Goal: Task Accomplishment & Management: Manage account settings

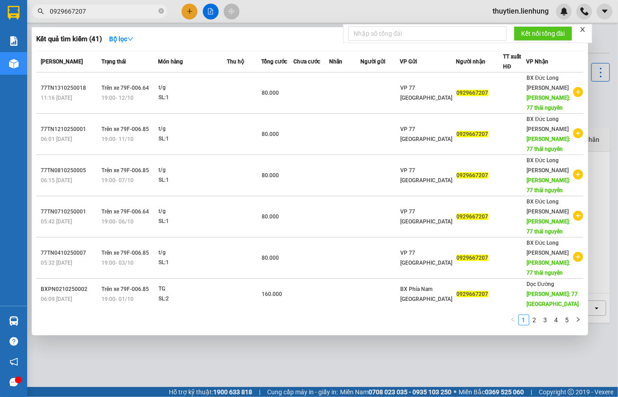
click at [212, 11] on div at bounding box center [309, 198] width 618 height 397
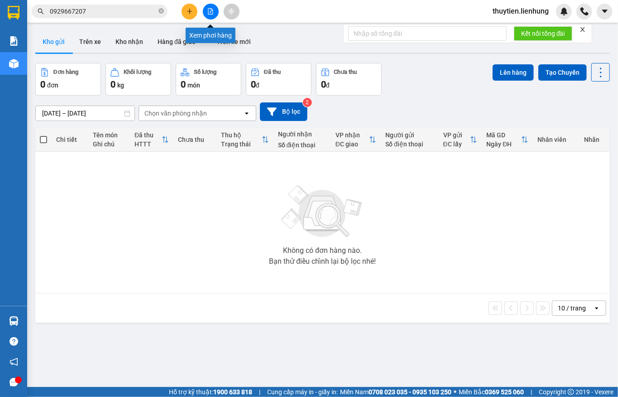
click at [204, 9] on button at bounding box center [211, 12] width 16 height 16
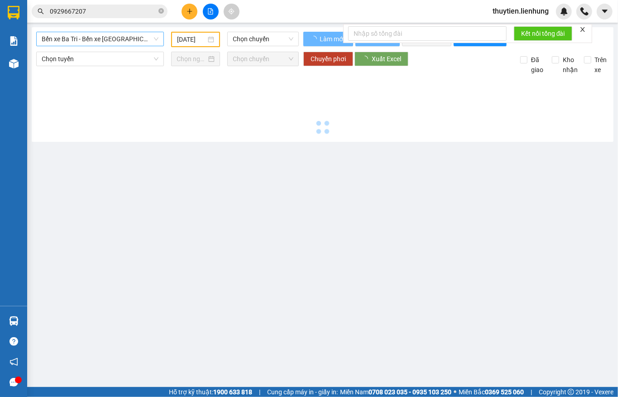
type input "15/10/2025"
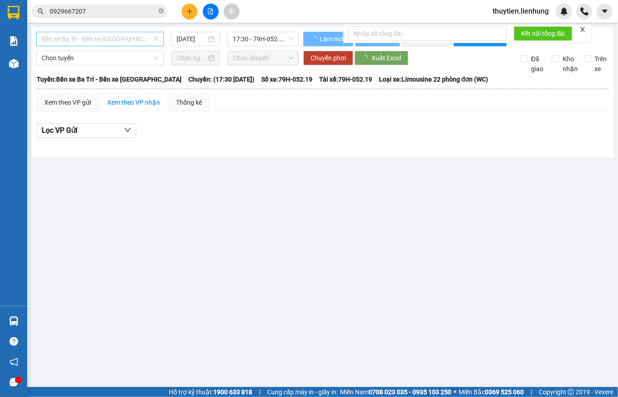
click at [111, 42] on span "Bến xe Ba Tri - Bến xe Vạn Ninh" at bounding box center [100, 39] width 117 height 14
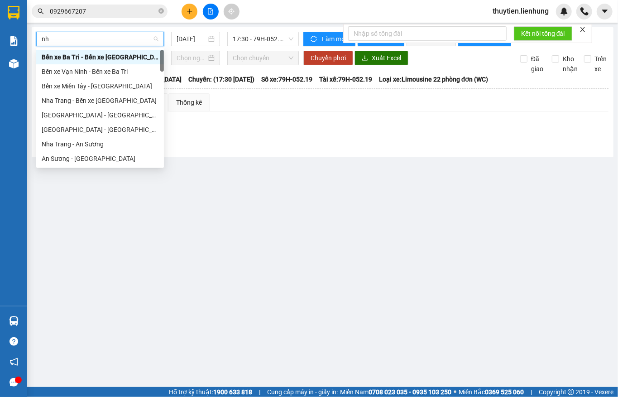
type input "nha"
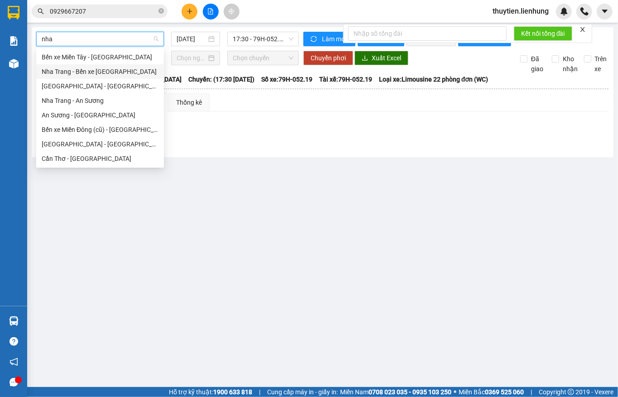
click at [69, 71] on div "Nha Trang - Bến xe Miền Tây" at bounding box center [100, 72] width 117 height 10
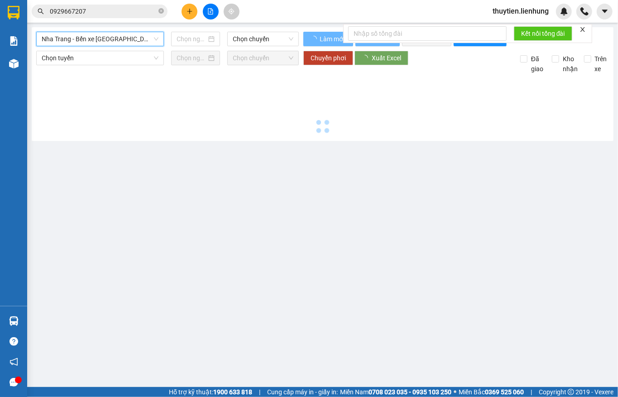
type input "15/10/2025"
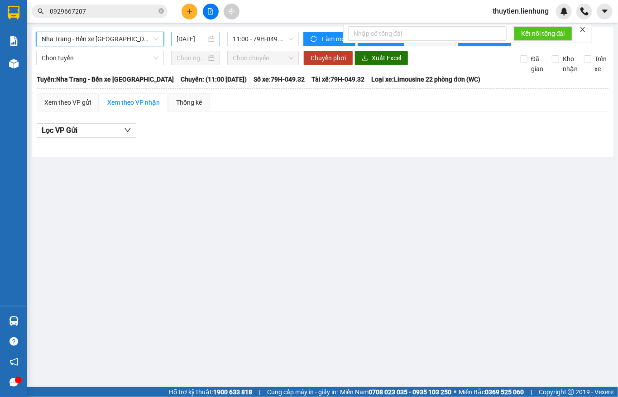
click at [182, 36] on input "15/10/2025" at bounding box center [192, 39] width 30 height 10
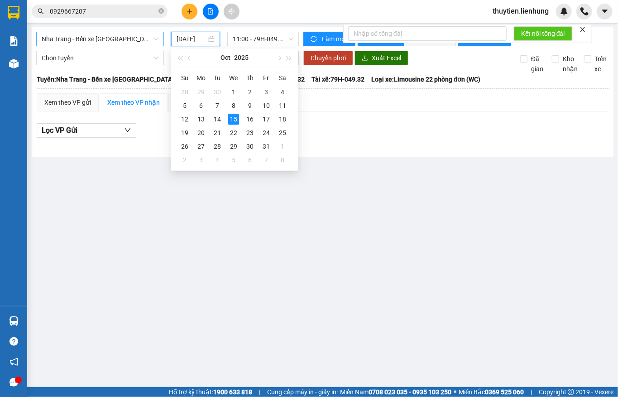
click at [133, 22] on div "Kết quả tìm kiếm ( 41 ) Bộ lọc Mã ĐH Trạng thái Món hàng Thu hộ Tổng cước Chưa …" at bounding box center [309, 11] width 618 height 23
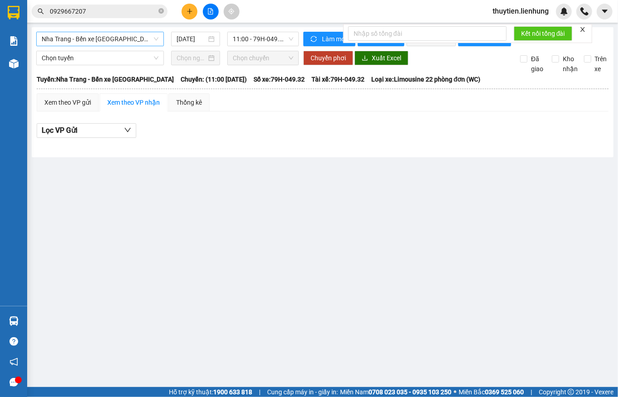
click at [203, 11] on button at bounding box center [211, 12] width 16 height 16
click at [194, 14] on button at bounding box center [190, 12] width 16 height 16
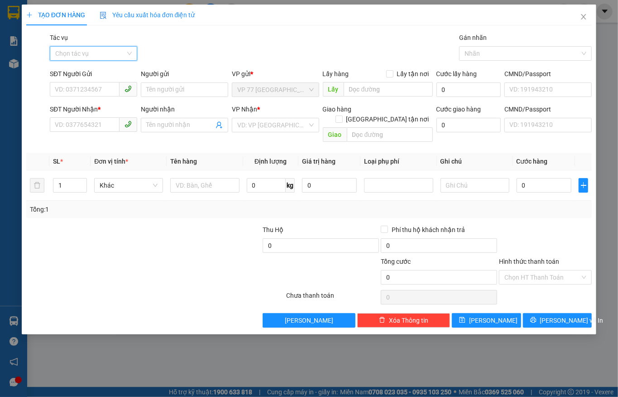
click at [120, 57] on input "Tác vụ" at bounding box center [90, 54] width 70 height 14
click at [113, 71] on div "Nhập hàng lên xe" at bounding box center [93, 72] width 77 height 10
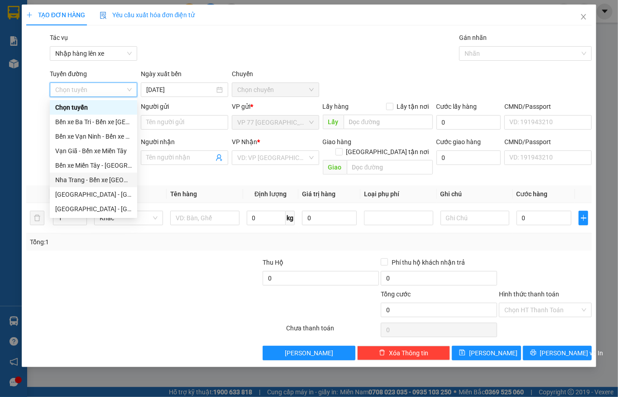
click at [90, 183] on div "Nha Trang - Bến xe Miền Tây" at bounding box center [93, 180] width 77 height 10
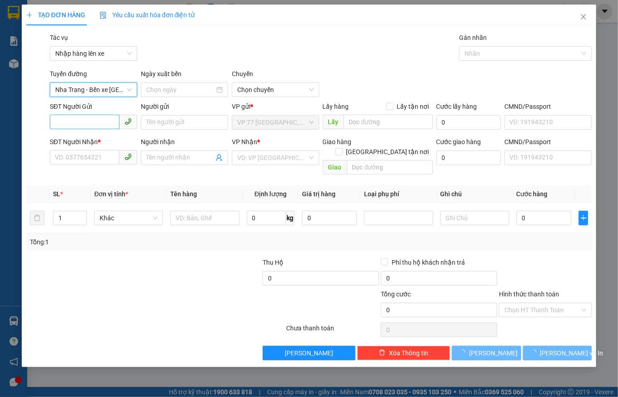
type input "15/10/2025"
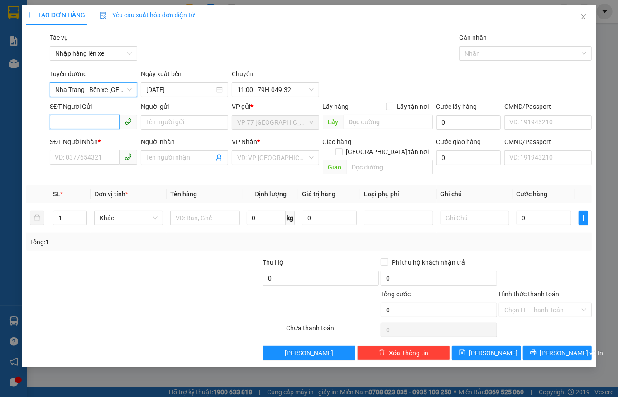
click at [106, 122] on input "SĐT Người Gửi" at bounding box center [85, 122] width 70 height 14
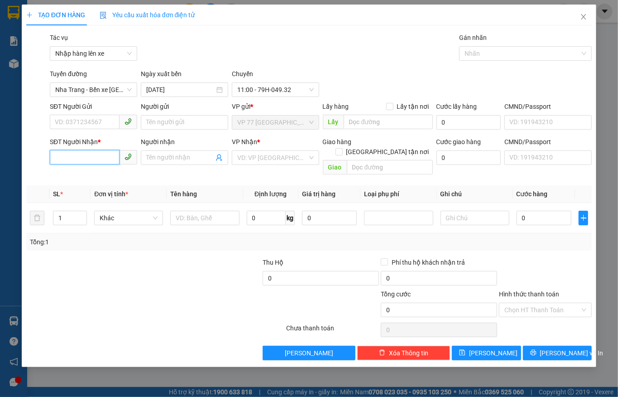
click at [100, 153] on input "SĐT Người Nhận *" at bounding box center [85, 157] width 70 height 14
click at [154, 151] on span at bounding box center [184, 157] width 87 height 14
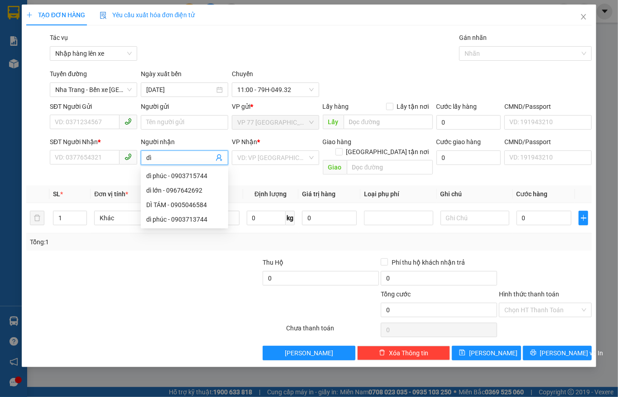
type input "dì P"
click at [164, 169] on div "dì phúc - 0903715744" at bounding box center [184, 176] width 87 height 14
type input "0903715744"
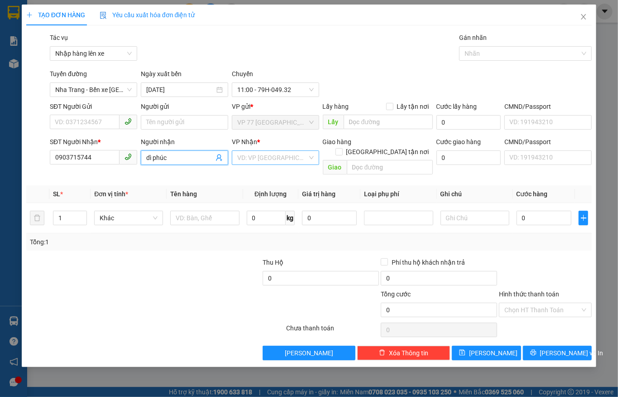
type input "dì phúc"
click at [281, 158] on input "search" at bounding box center [272, 158] width 70 height 14
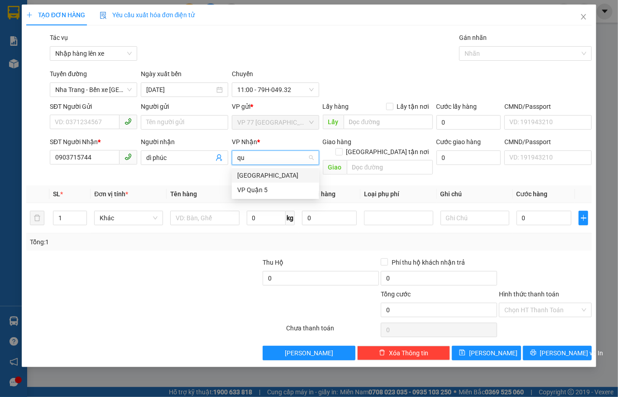
type input "q"
type input "QUẬN 5"
click at [276, 171] on div "VP Quận 5" at bounding box center [275, 175] width 77 height 10
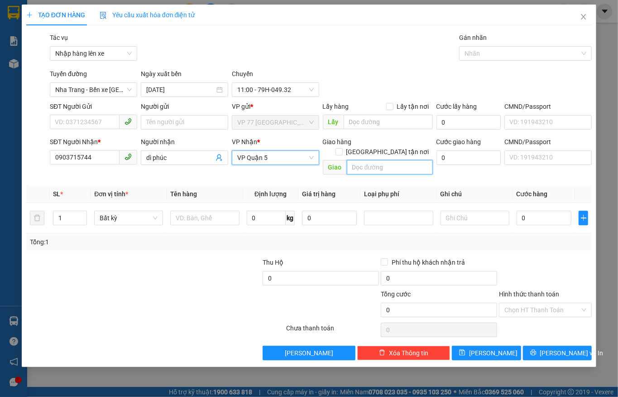
click at [361, 160] on input "text" at bounding box center [390, 167] width 86 height 14
type input "q"
type input "QUẬN 5"
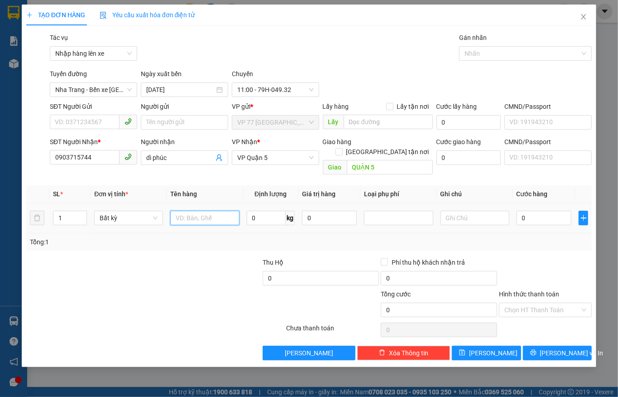
click at [208, 211] on input "text" at bounding box center [204, 218] width 69 height 14
type input "2TG"
click at [82, 214] on icon "up" at bounding box center [82, 215] width 3 height 3
type input "2"
click at [192, 212] on input "2TG" at bounding box center [204, 218] width 69 height 14
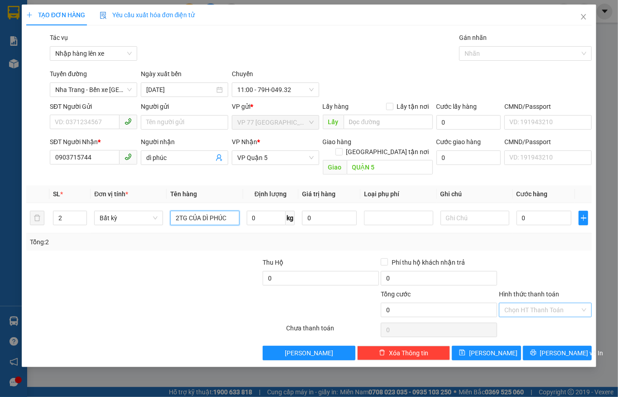
type input "2TG CỦA DÌ PHÚC"
click at [527, 307] on input "Hình thức thanh toán" at bounding box center [543, 310] width 76 height 14
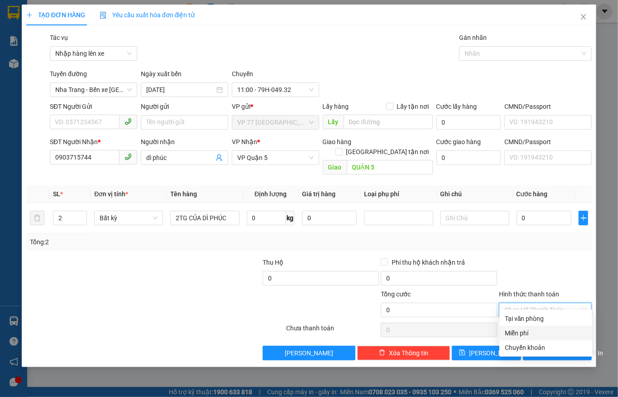
click at [528, 333] on div "Miễn phí" at bounding box center [546, 333] width 82 height 10
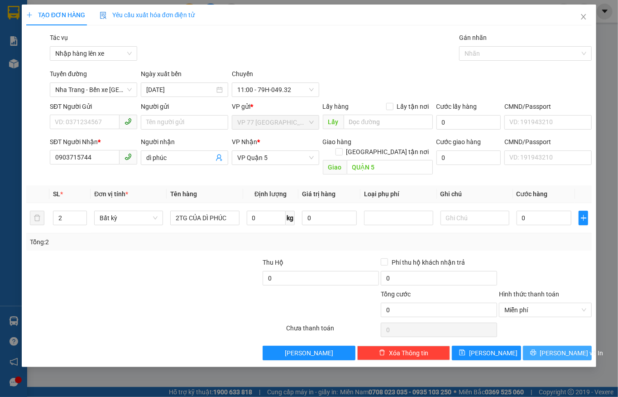
click at [536, 350] on icon "printer" at bounding box center [533, 353] width 6 height 6
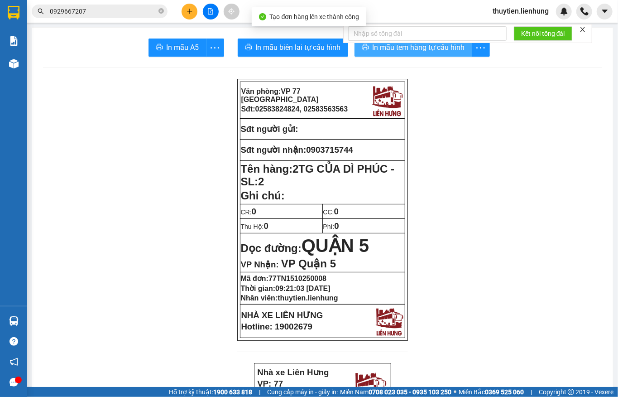
click at [401, 46] on span "In mẫu tem hàng tự cấu hình" at bounding box center [419, 47] width 92 height 11
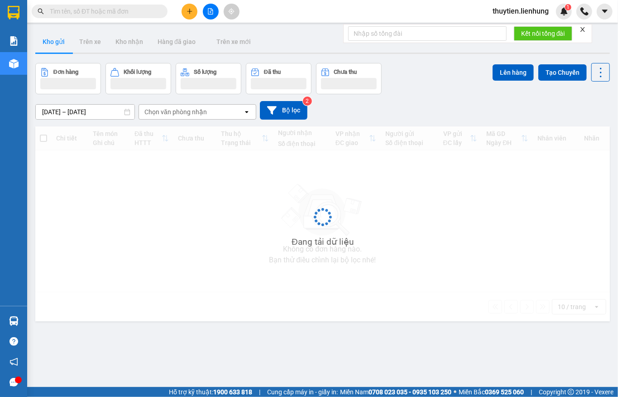
click at [205, 6] on button at bounding box center [211, 12] width 16 height 16
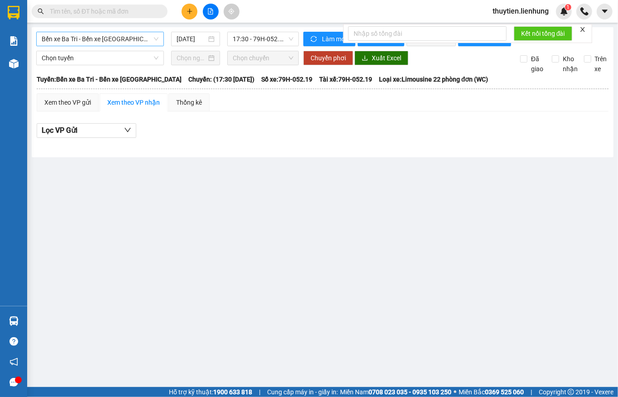
click at [118, 43] on span "Bến xe Ba Tri - Bến xe Vạn Ninh" at bounding box center [100, 39] width 117 height 14
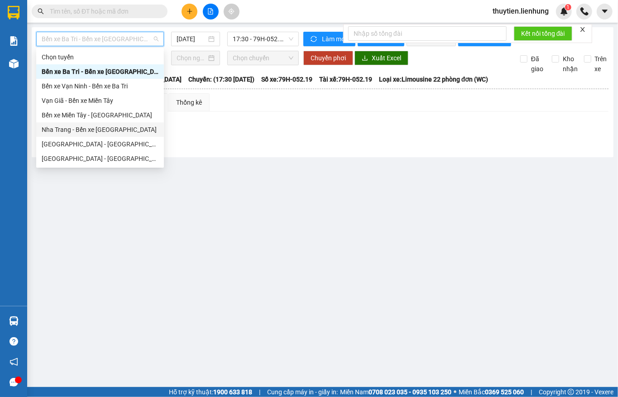
click at [77, 130] on div "Nha Trang - Bến xe Miền Tây" at bounding box center [100, 130] width 117 height 10
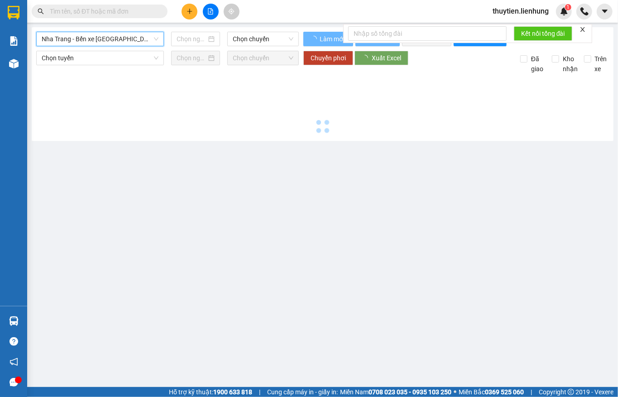
type input "15/10/2025"
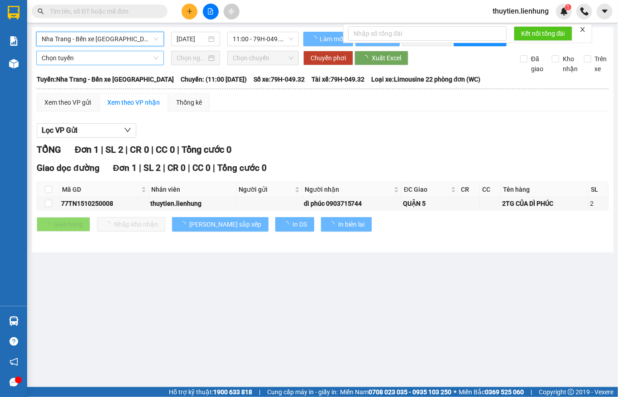
click at [92, 65] on span "Chọn tuyến" at bounding box center [100, 58] width 117 height 14
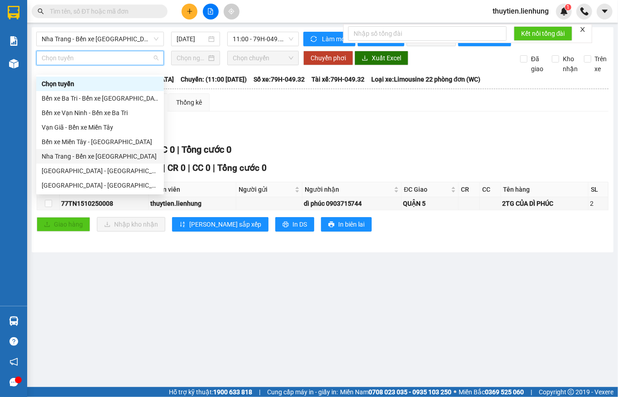
click at [81, 156] on div "Nha Trang - Bến xe Miền Tây" at bounding box center [100, 156] width 117 height 10
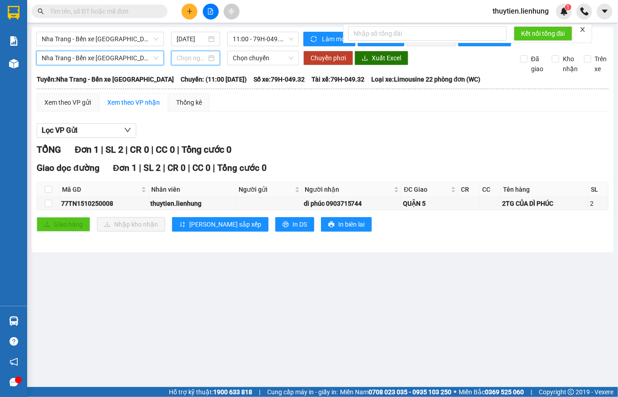
click at [181, 63] on input at bounding box center [192, 58] width 30 height 10
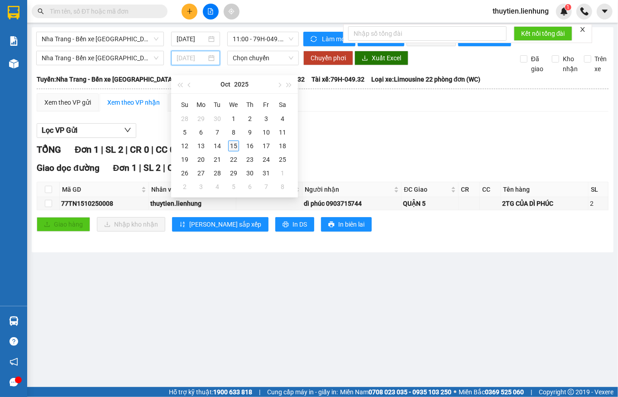
type input "15/10/2025"
click at [229, 144] on div "15" at bounding box center [233, 145] width 11 height 11
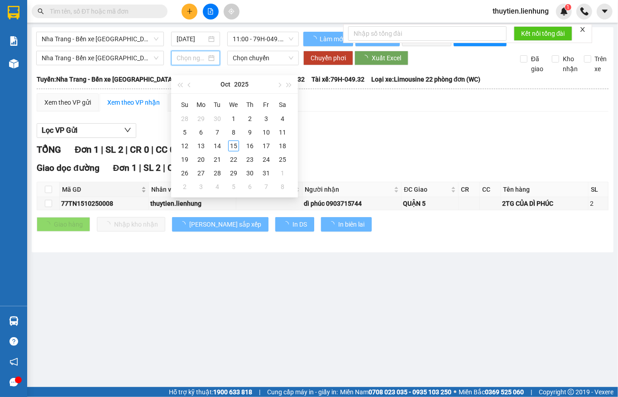
type input "15/10/2025"
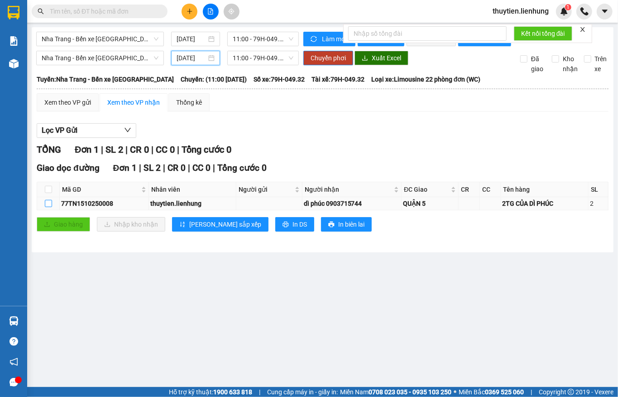
click at [46, 207] on input "checkbox" at bounding box center [48, 203] width 7 height 7
checkbox input "true"
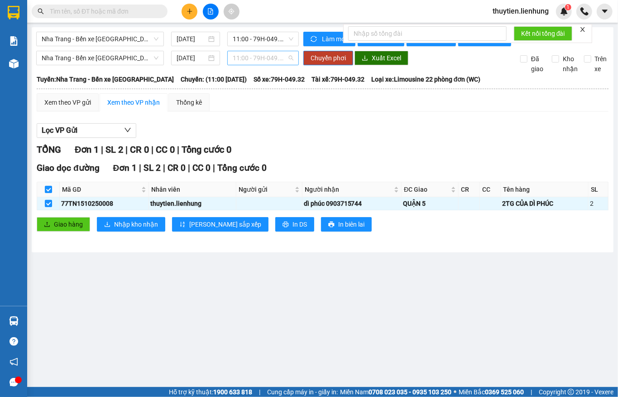
click at [240, 65] on span "11:00 - 79H-049.32" at bounding box center [263, 58] width 61 height 14
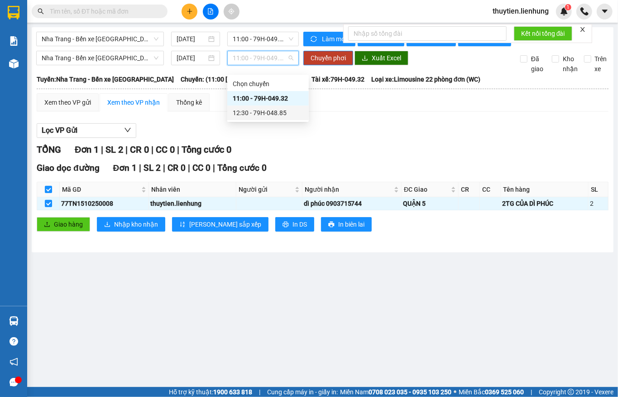
click at [243, 113] on div "12:30 - 79H-048.85" at bounding box center [268, 113] width 71 height 10
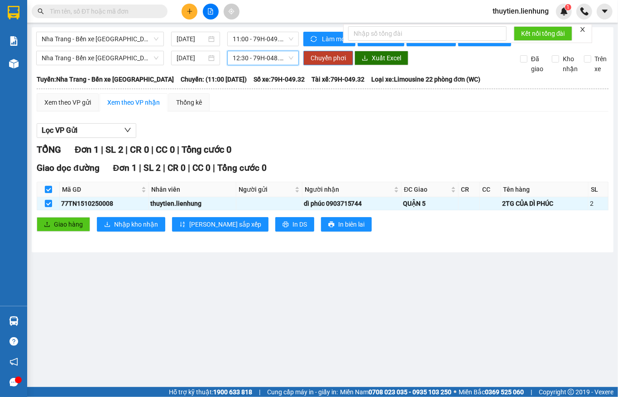
click at [330, 63] on span "Chuyển phơi" at bounding box center [328, 58] width 35 height 10
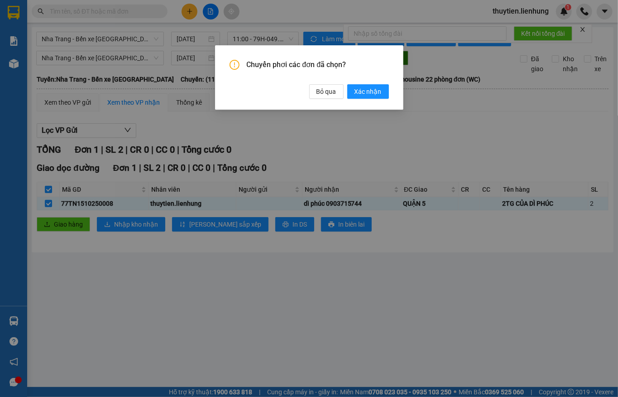
click at [379, 99] on div "Chuyển phơi các đơn đã chọn? Bỏ qua Xác nhận" at bounding box center [309, 77] width 188 height 64
click at [373, 89] on span "Xác nhận" at bounding box center [368, 92] width 27 height 10
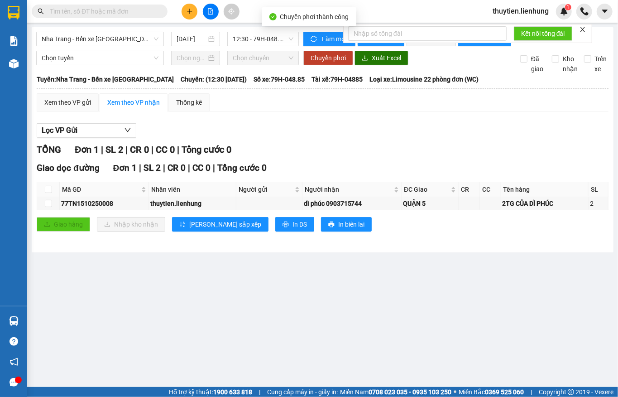
checkbox input "false"
click at [131, 8] on input "text" at bounding box center [103, 11] width 107 height 10
paste input "0703254793"
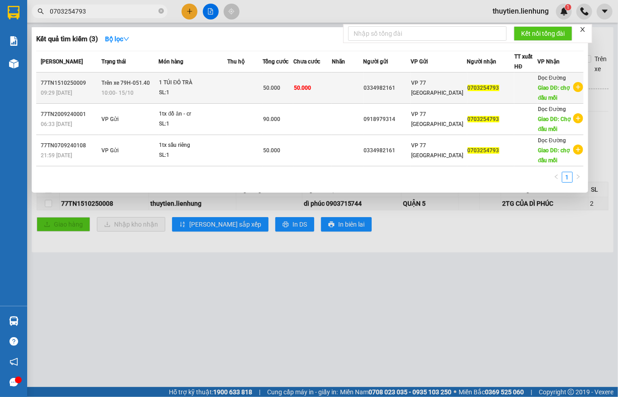
type input "0703254793"
click at [249, 91] on td at bounding box center [245, 87] width 35 height 31
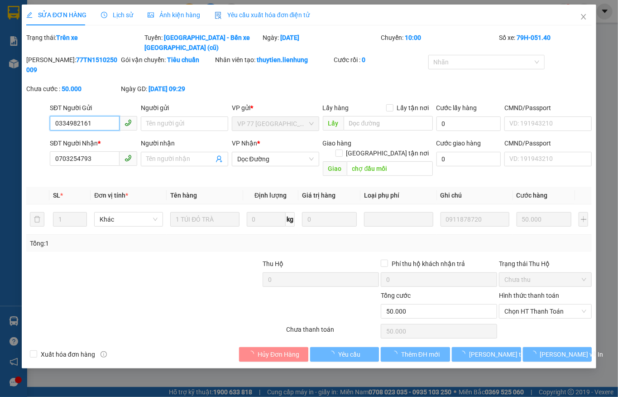
type input "0334982161"
type input "0703254793"
type input "chợ đầu mối"
type input "0"
type input "50.000"
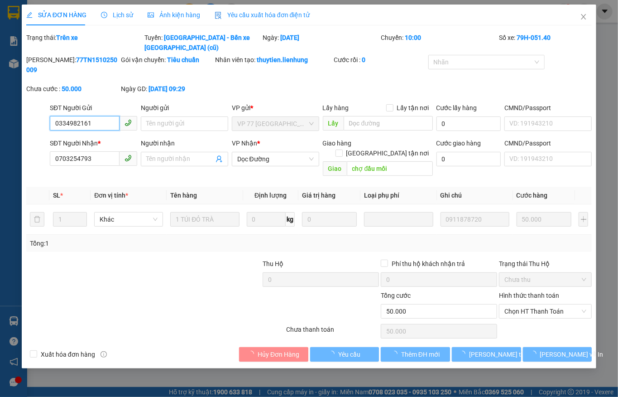
type input "50.000"
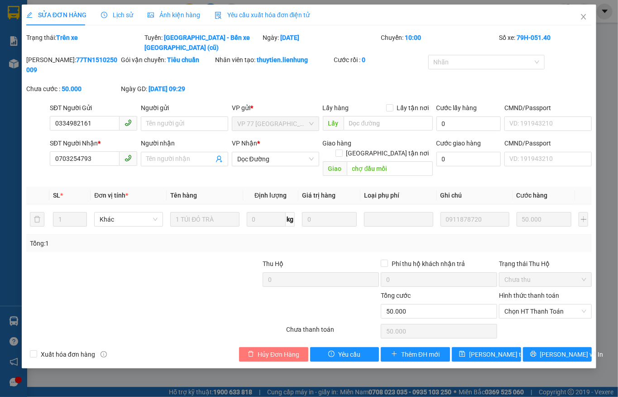
drag, startPoint x: 267, startPoint y: 334, endPoint x: 272, endPoint y: 323, distance: 11.8
click at [268, 349] on span "Hủy Đơn Hàng" at bounding box center [279, 354] width 42 height 10
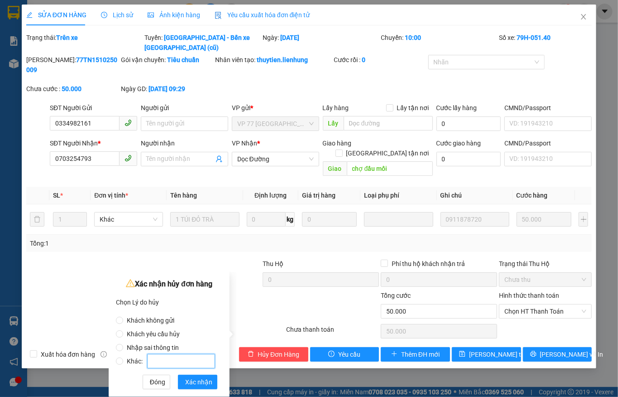
click at [163, 355] on input "Khác:" at bounding box center [181, 361] width 68 height 14
click at [163, 351] on label "Khác:" at bounding box center [167, 357] width 103 height 14
click at [123, 357] on input "Khác:" at bounding box center [119, 360] width 7 height 7
radio input "true"
click at [169, 345] on span "Nhập sai thông tin" at bounding box center [152, 347] width 59 height 7
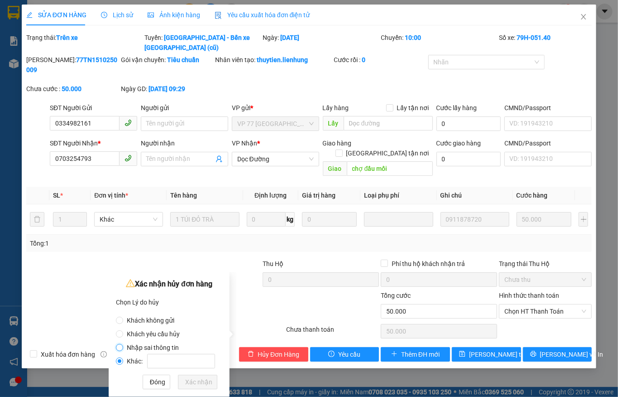
click at [123, 345] on input "Nhập sai thông tin" at bounding box center [119, 347] width 7 height 7
radio input "true"
radio input "false"
click at [207, 381] on span "Xác nhận" at bounding box center [198, 382] width 27 height 10
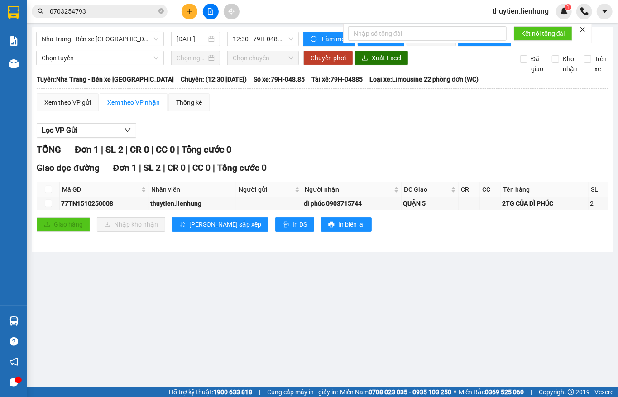
click at [109, 9] on input "0703254793" at bounding box center [103, 11] width 107 height 10
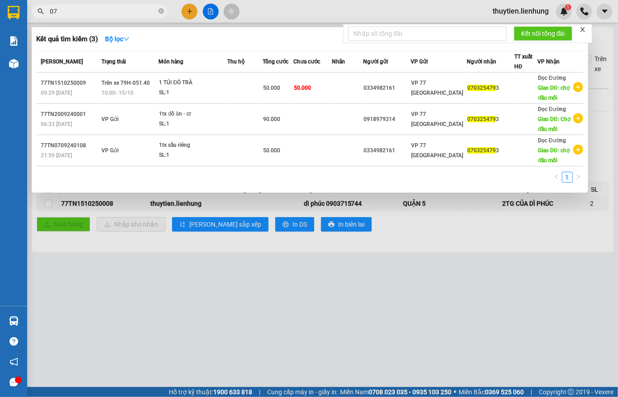
type input "0"
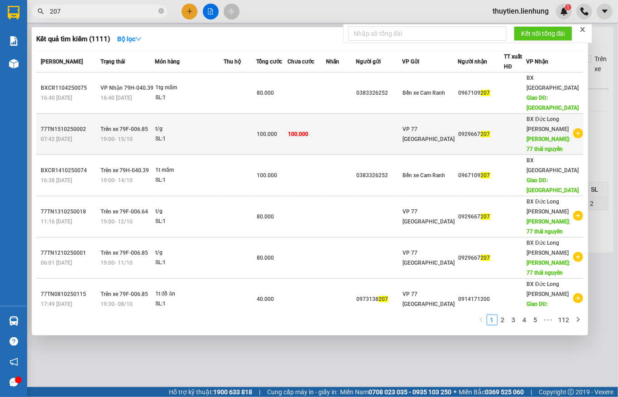
type input "207"
click at [223, 124] on div "t/g" at bounding box center [189, 129] width 68 height 10
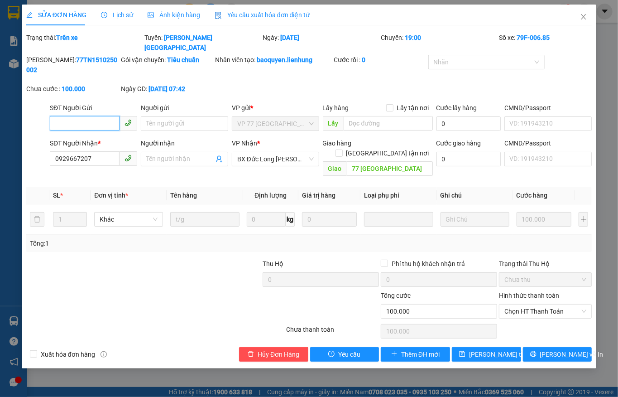
type input "0929667207"
type input "77 thái nguyên"
type input "0"
type input "100.000"
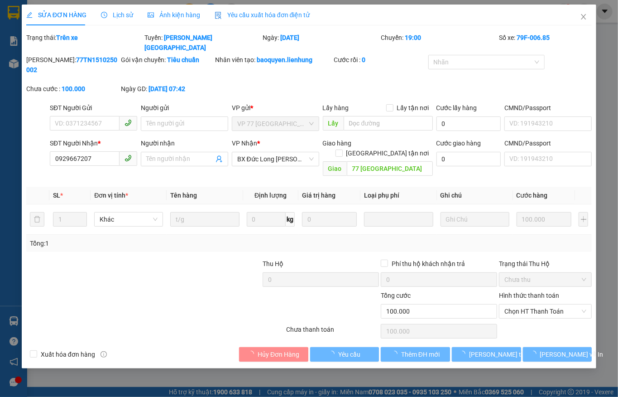
click at [538, 292] on label "Hình thức thanh toán" at bounding box center [529, 295] width 60 height 7
click at [538, 304] on input "Hình thức thanh toán" at bounding box center [543, 311] width 76 height 14
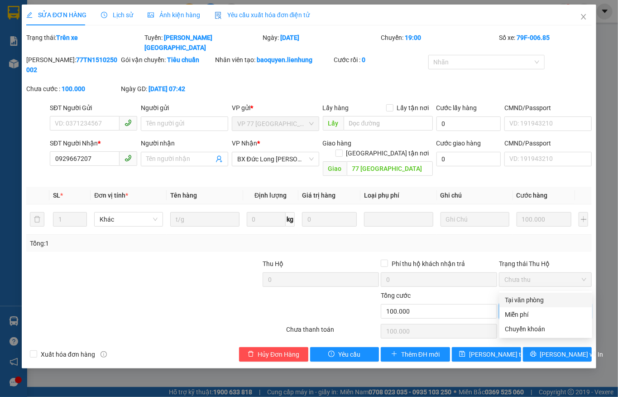
click at [535, 304] on span "Chọn HT Thanh Toán" at bounding box center [546, 311] width 82 height 14
click at [530, 295] on div "Tại văn phòng" at bounding box center [546, 300] width 82 height 10
type input "0"
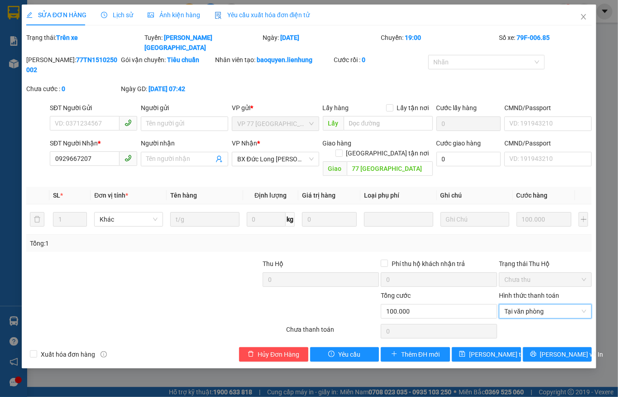
click at [502, 317] on div "Total Paid Fee 0 Total UnPaid Fee 100.000 Cash Collection Total Fee Trạng thái:…" at bounding box center [309, 197] width 566 height 329
click at [501, 349] on span "Lưu thay đổi" at bounding box center [505, 354] width 72 height 10
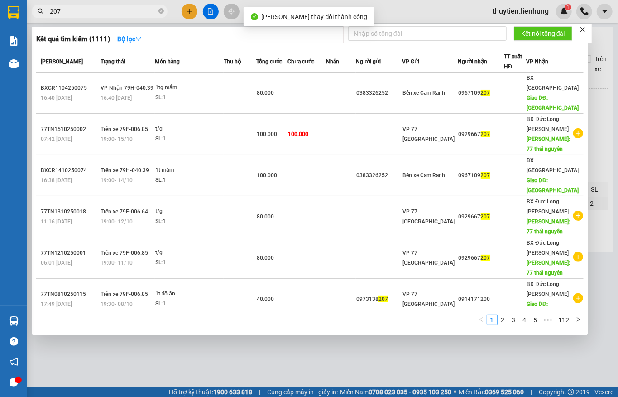
click at [114, 13] on input "207" at bounding box center [103, 11] width 107 height 10
type input "2"
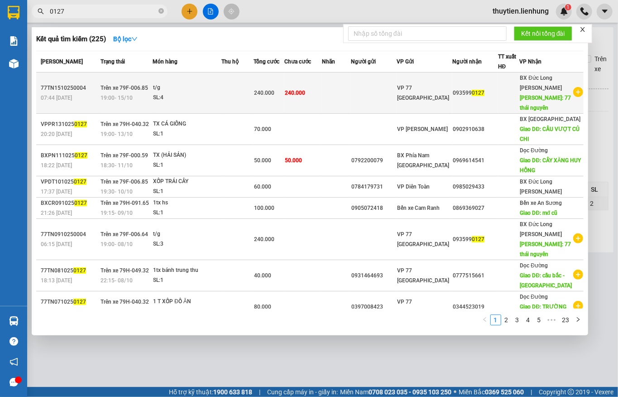
type input "0127"
click at [351, 99] on td at bounding box center [336, 92] width 29 height 41
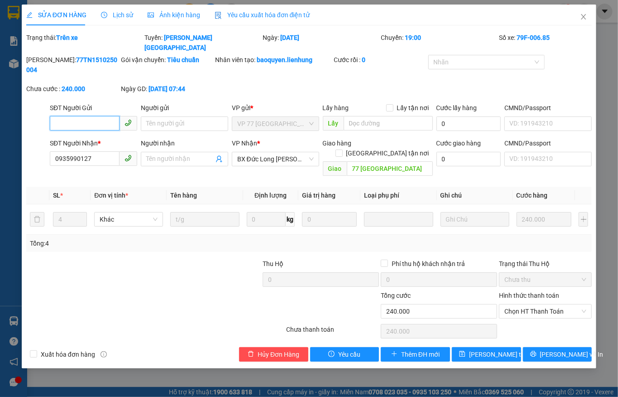
type input "0935990127"
type input "77 thái nguyên"
type input "0"
type input "240.000"
click at [531, 304] on span "Chọn HT Thanh Toán" at bounding box center [546, 311] width 82 height 14
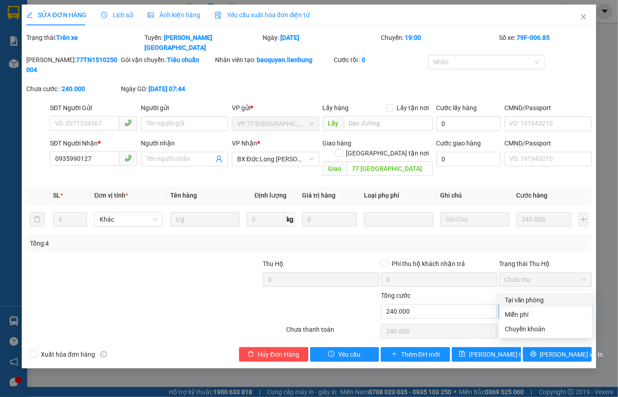
click at [533, 294] on div "Tại văn phòng" at bounding box center [546, 300] width 93 height 14
type input "0"
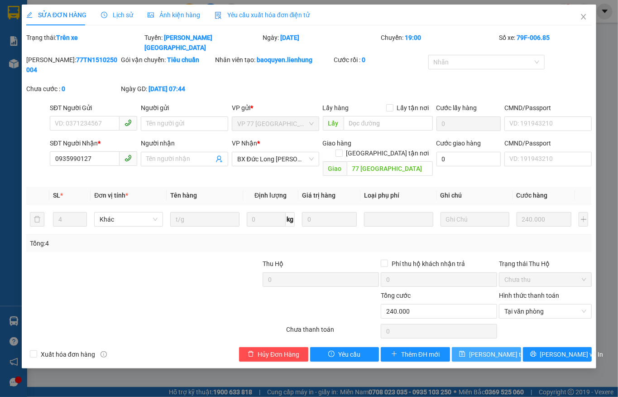
click at [497, 349] on span "Lưu thay đổi" at bounding box center [505, 354] width 72 height 10
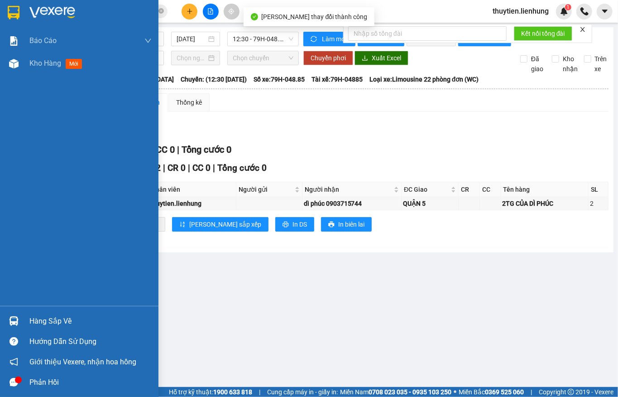
click at [8, 19] on img at bounding box center [14, 13] width 12 height 14
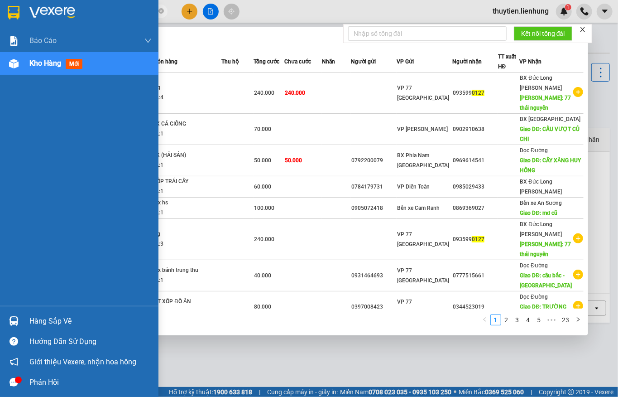
drag, startPoint x: 71, startPoint y: 7, endPoint x: 16, endPoint y: 26, distance: 58.0
click at [17, 26] on section "Kết quả tìm kiếm ( 225 ) Bộ lọc Mã ĐH Trạng thái Món hàng Thu hộ Tổng cước Chưa…" at bounding box center [309, 198] width 618 height 397
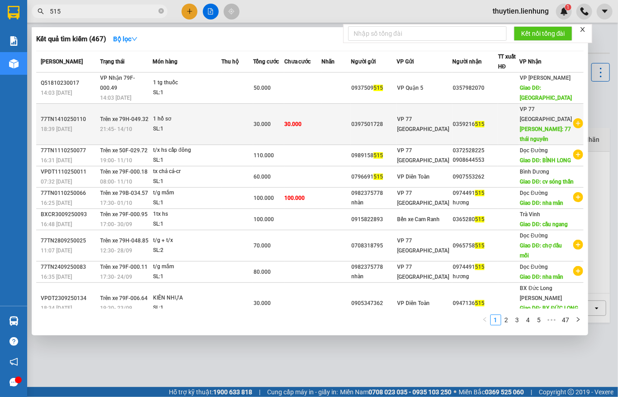
type input "515"
click at [319, 121] on td "30.000" at bounding box center [303, 124] width 38 height 41
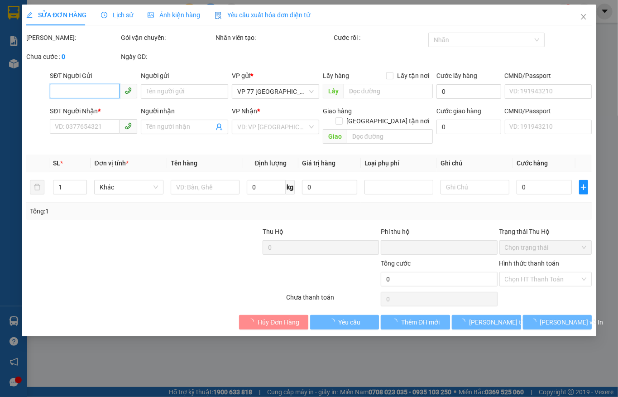
type input "0397501728"
type input "0359216515"
type input "77 thái nguyên"
type input "0"
type input "30.000"
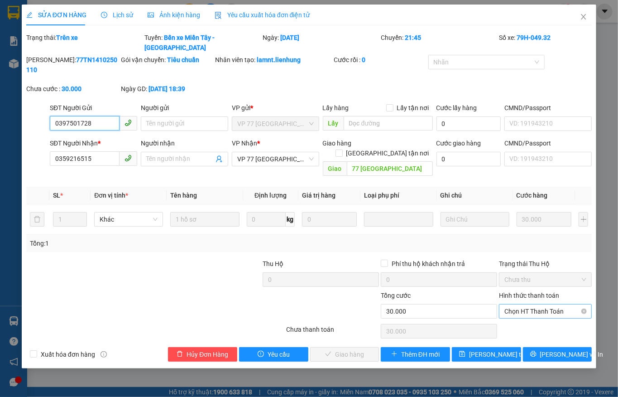
click at [526, 304] on span "Chọn HT Thanh Toán" at bounding box center [546, 311] width 82 height 14
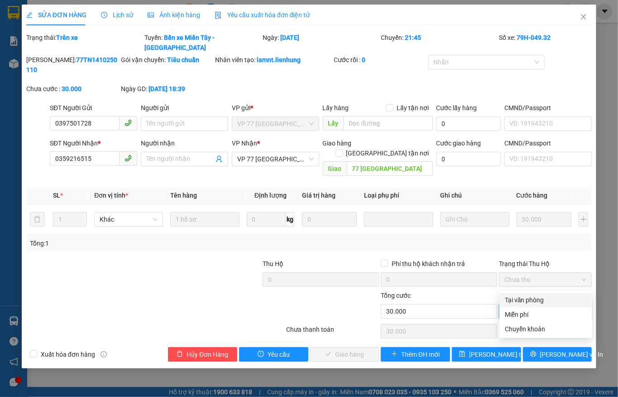
click at [517, 299] on div "Tại văn phòng" at bounding box center [546, 300] width 82 height 10
type input "0"
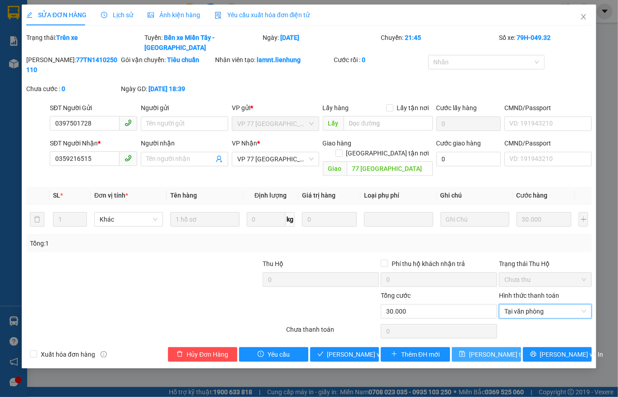
click at [497, 349] on span "Lưu thay đổi" at bounding box center [505, 354] width 72 height 10
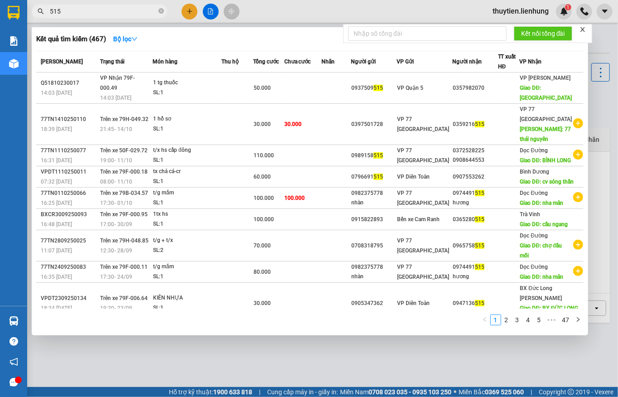
drag, startPoint x: 91, startPoint y: 9, endPoint x: 21, endPoint y: 17, distance: 70.2
click at [23, 16] on section "Kết quả tìm kiếm ( 467 ) Bộ lọc Mã ĐH Trạng thái Món hàng Thu hộ Tổng cước Chưa…" at bounding box center [309, 198] width 618 height 397
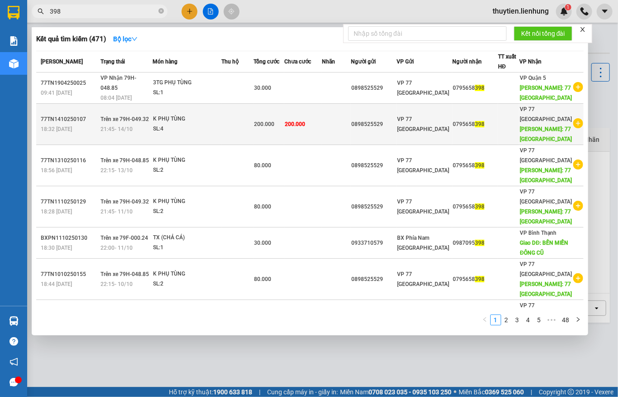
type input "398"
click at [269, 122] on span "200.000" at bounding box center [264, 124] width 20 height 6
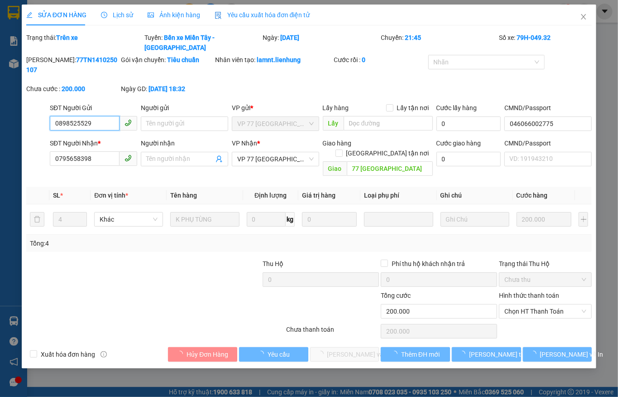
type input "0898525529"
type input "046066002775"
type input "0795658398"
type input "77 THÁI NGUYÊN"
type input "0"
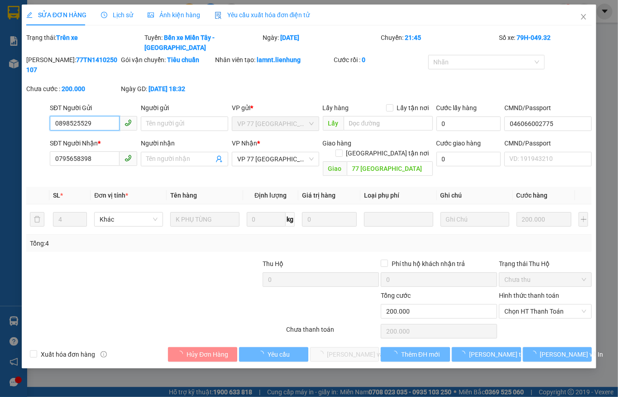
type input "200.000"
click at [553, 304] on span "Chọn HT Thanh Toán" at bounding box center [546, 311] width 82 height 14
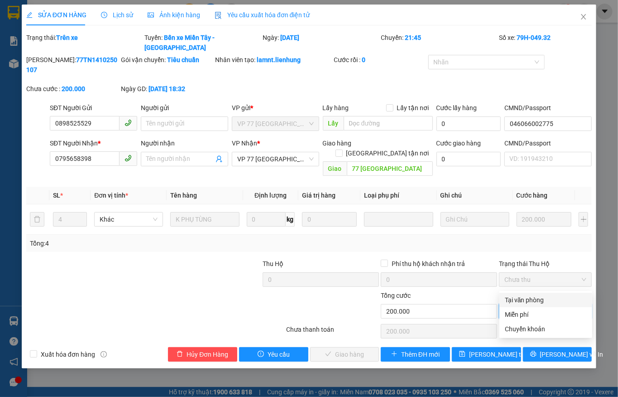
click at [543, 301] on div "Tại văn phòng" at bounding box center [546, 300] width 82 height 10
type input "0"
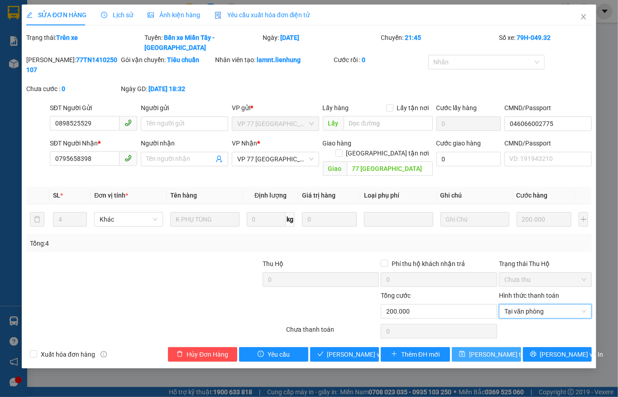
click at [486, 347] on button "Lưu thay đổi" at bounding box center [486, 354] width 69 height 14
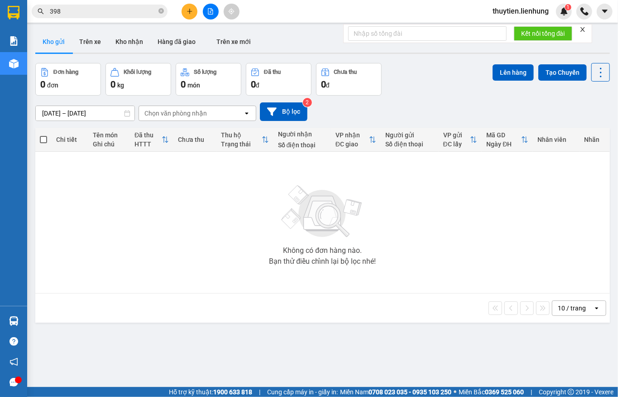
click at [123, 13] on input "398" at bounding box center [103, 11] width 107 height 10
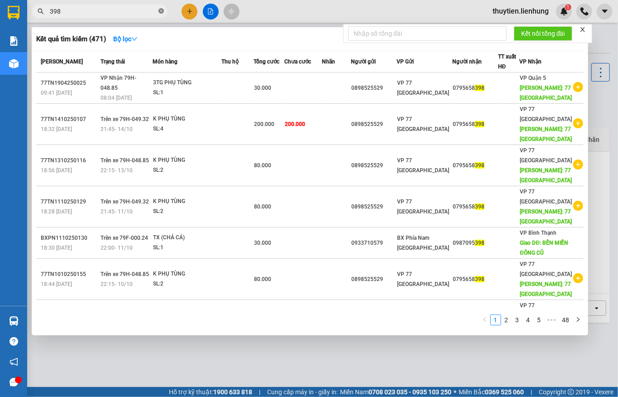
click at [162, 11] on icon "close-circle" at bounding box center [161, 10] width 5 height 5
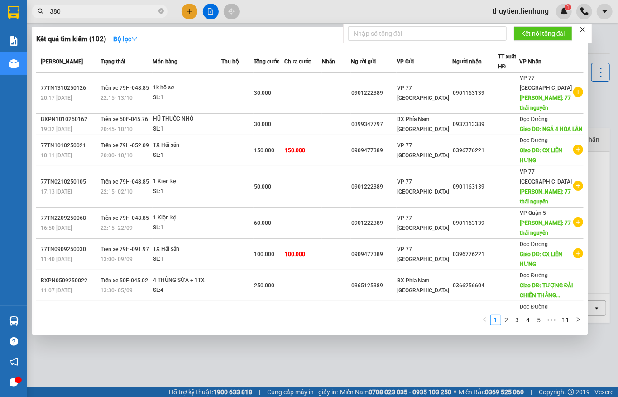
click at [106, 5] on span "380" at bounding box center [100, 12] width 136 height 14
click at [109, 9] on input "380" at bounding box center [103, 11] width 107 height 10
type input "3"
type input "380"
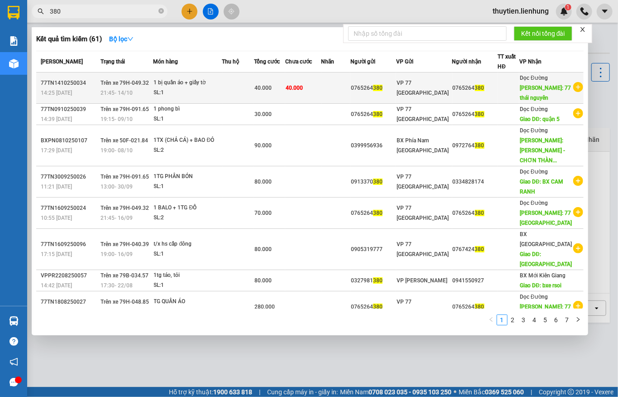
click at [347, 97] on td at bounding box center [336, 87] width 29 height 31
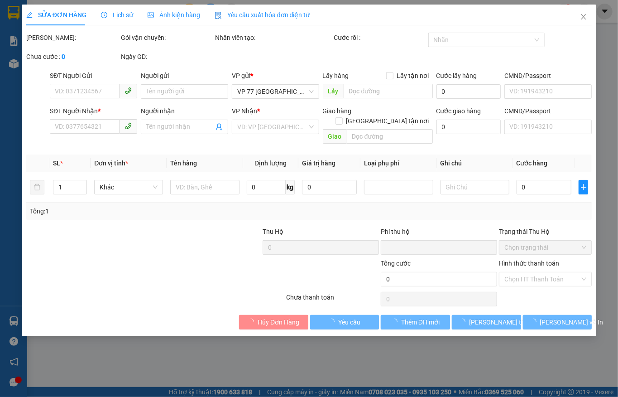
click at [537, 272] on div "Hình thức thanh toán" at bounding box center [545, 265] width 93 height 14
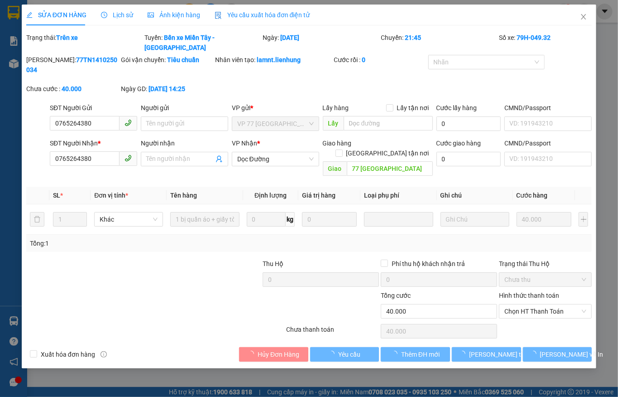
type input "0765264380"
type input "77 thái nguyên"
type input "0"
type input "40.000"
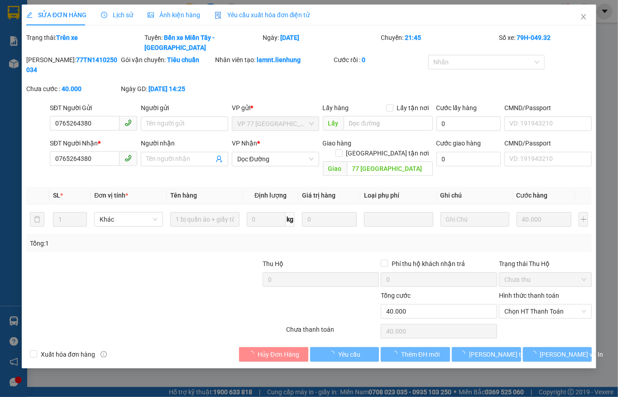
click at [535, 304] on span "Chọn HT Thanh Toán" at bounding box center [546, 311] width 82 height 14
click at [537, 296] on div "Tại văn phòng" at bounding box center [546, 300] width 82 height 10
type input "0"
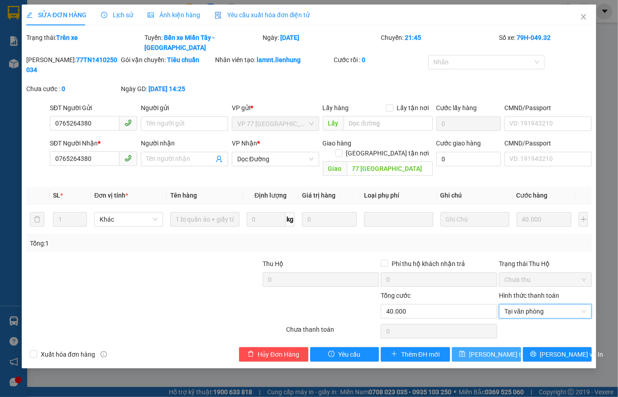
click at [510, 347] on button "Lưu thay đổi" at bounding box center [486, 354] width 69 height 14
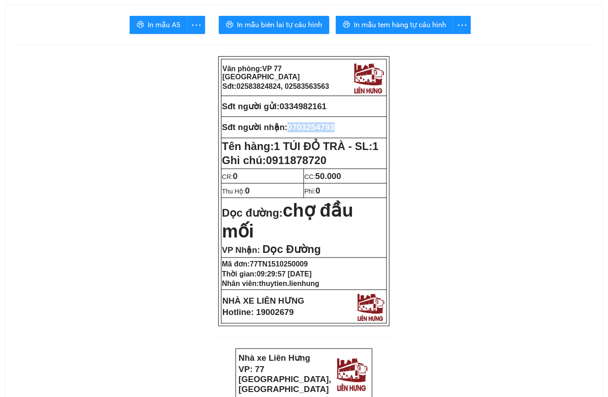
drag, startPoint x: 347, startPoint y: 129, endPoint x: 291, endPoint y: 131, distance: 56.2
click at [291, 131] on p "Sđt người nhận: 0703254793" at bounding box center [304, 127] width 164 height 10
copy span "0703254793"
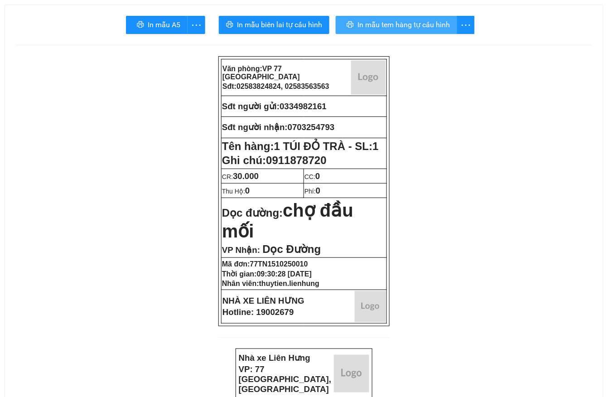
click at [371, 24] on span "In mẫu tem hàng tự cấu hình" at bounding box center [403, 24] width 92 height 11
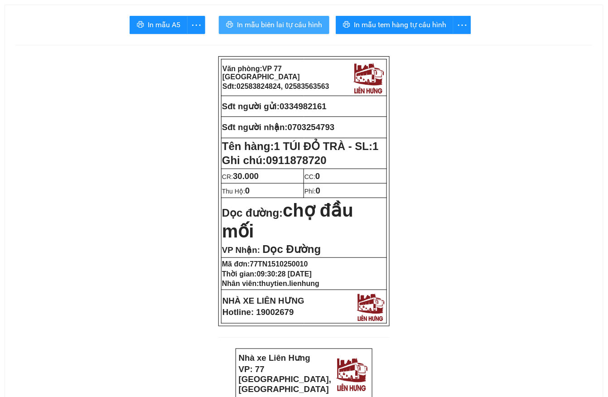
click at [293, 20] on span "In mẫu biên lai tự cấu hình" at bounding box center [279, 24] width 85 height 11
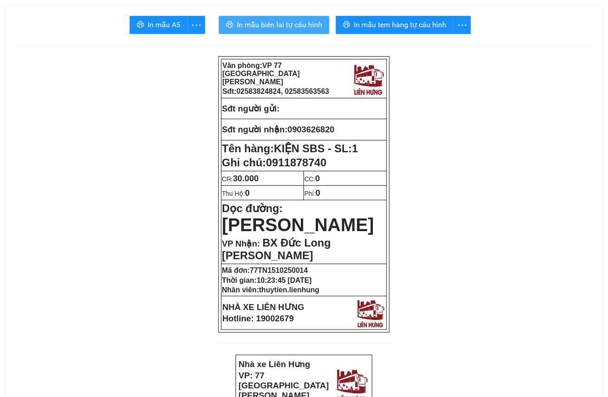
click at [307, 29] on span "In mẫu biên lai tự cấu hình" at bounding box center [279, 24] width 85 height 11
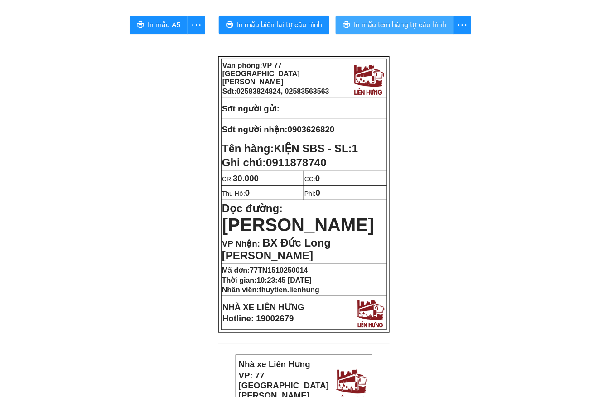
click at [392, 21] on span "In mẫu tem hàng tự cấu hình" at bounding box center [400, 24] width 92 height 11
